Goal: Browse casually

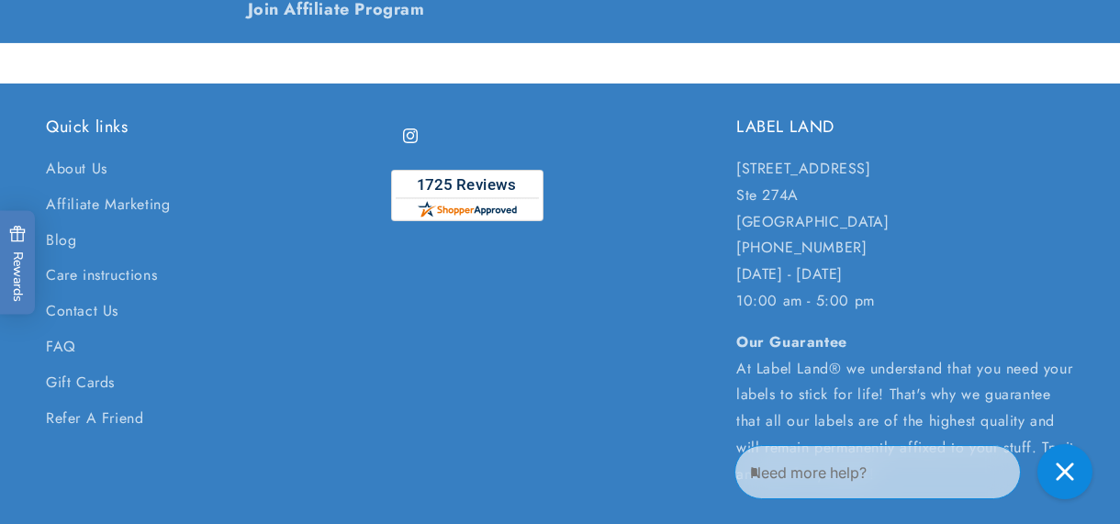
scroll to position [3915, 0]
